Goal: Information Seeking & Learning: Learn about a topic

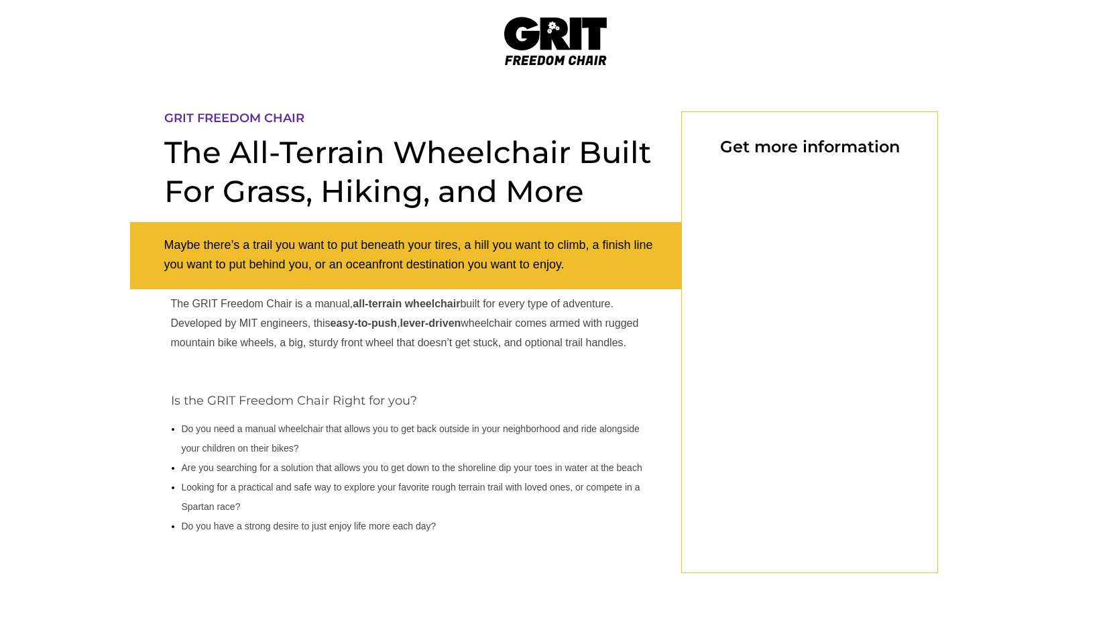
select select "US"
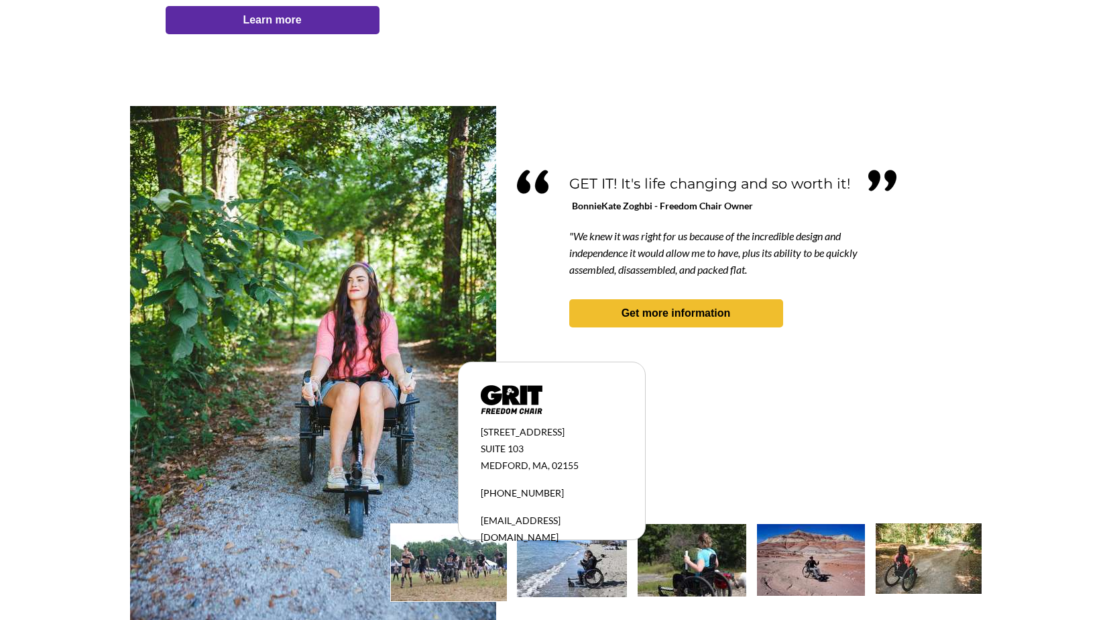
scroll to position [1124, 0]
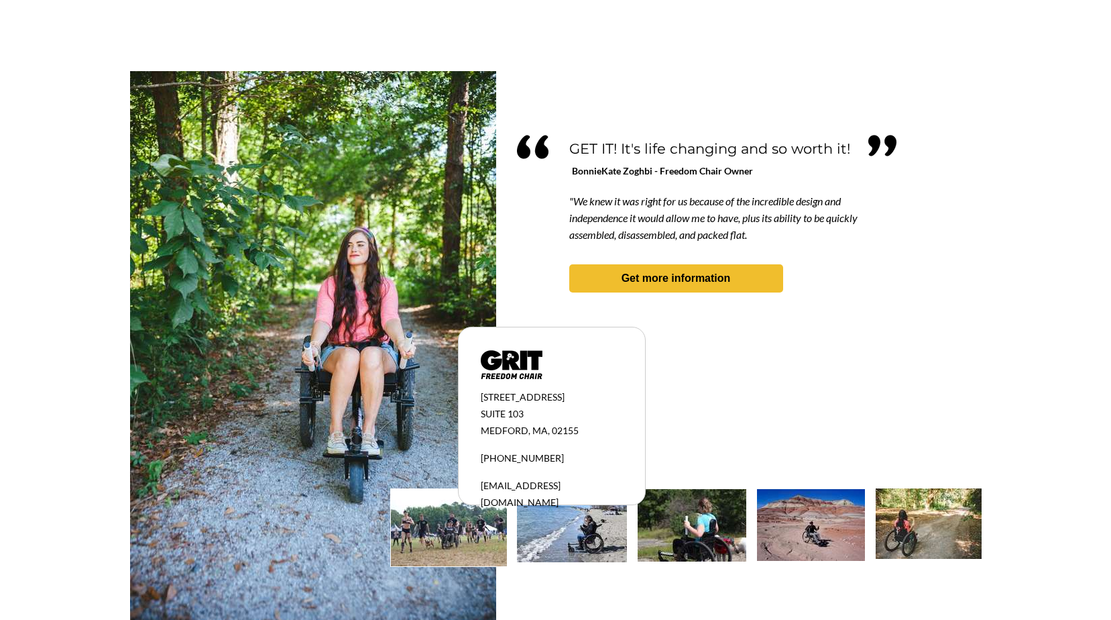
click at [915, 516] on img at bounding box center [929, 523] width 106 height 70
click at [809, 522] on img at bounding box center [811, 525] width 108 height 72
click at [797, 411] on div at bounding box center [556, 324] width 852 height 507
click at [698, 272] on span "Get more information" at bounding box center [676, 278] width 214 height 13
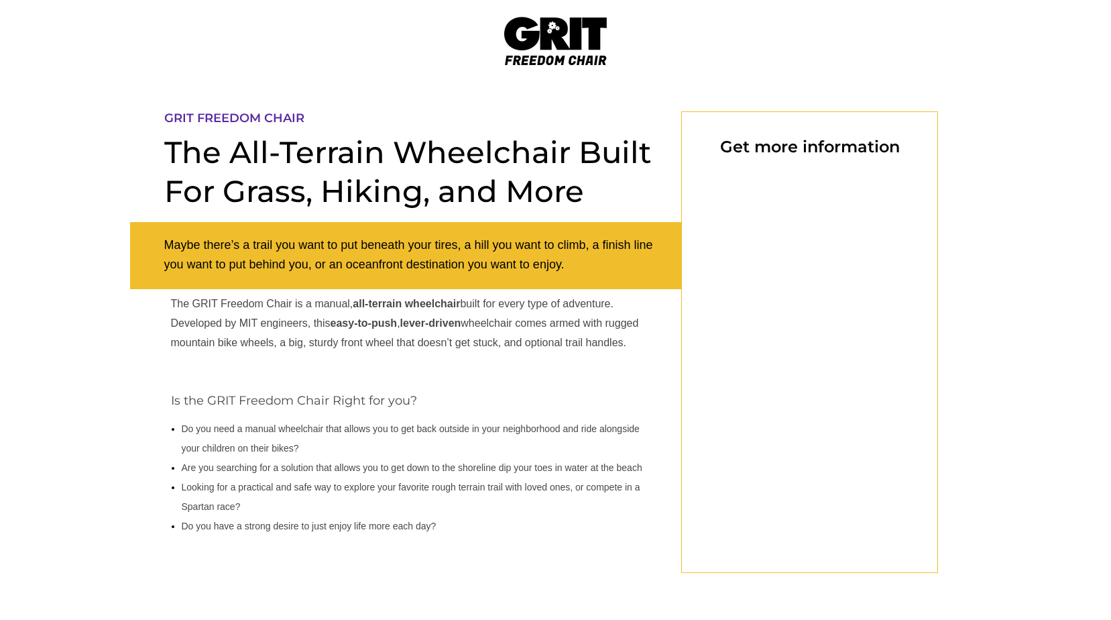
scroll to position [111, 0]
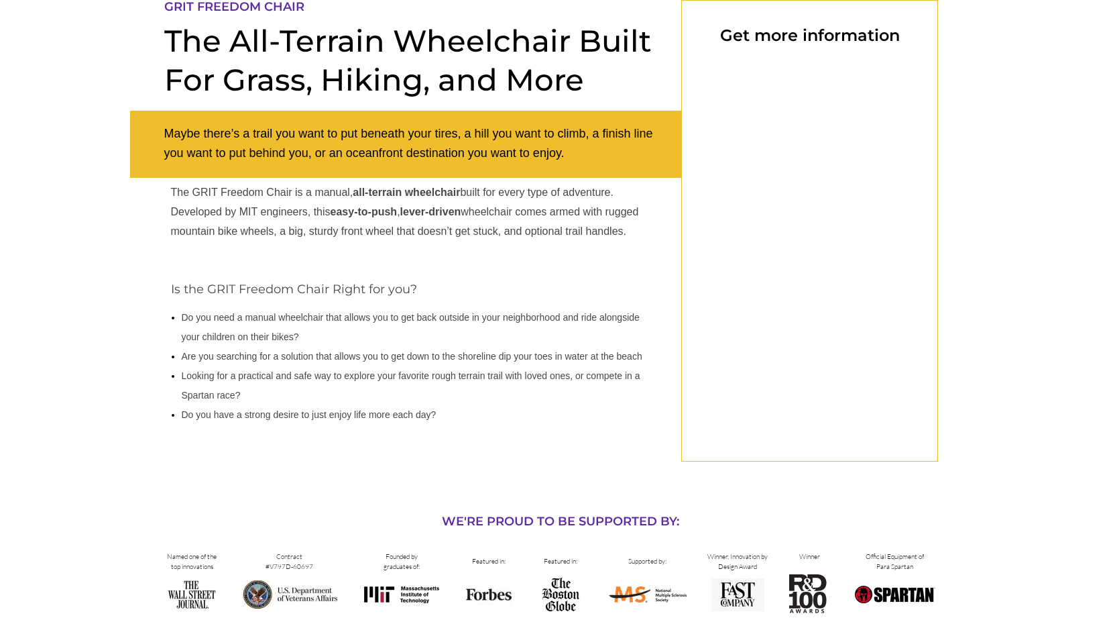
select select "US"
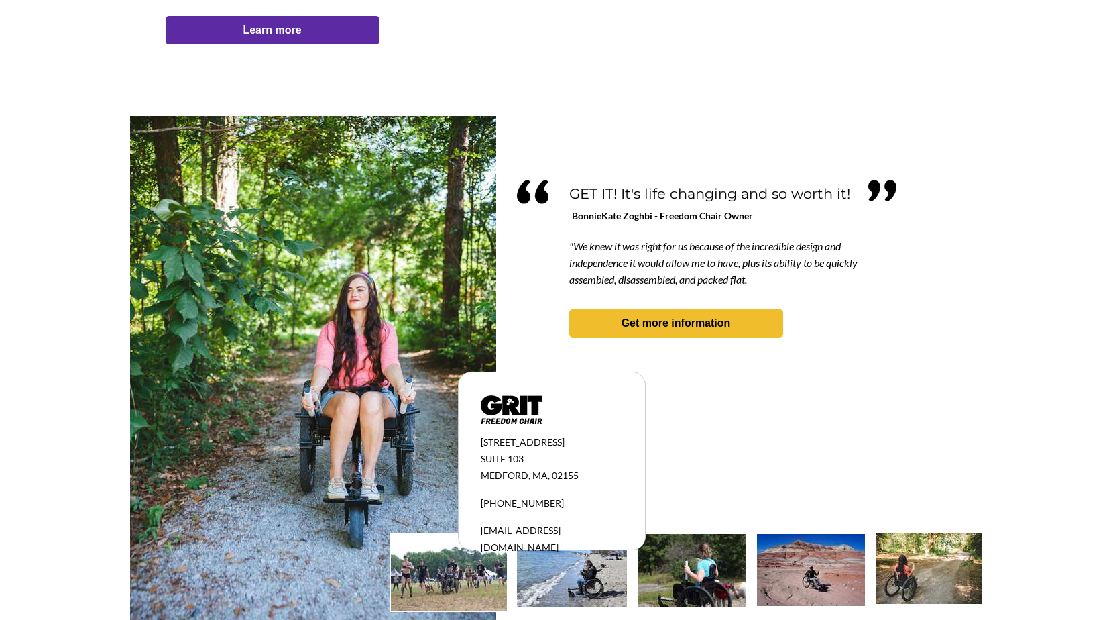
scroll to position [1124, 0]
